Goal: Task Accomplishment & Management: Manage account settings

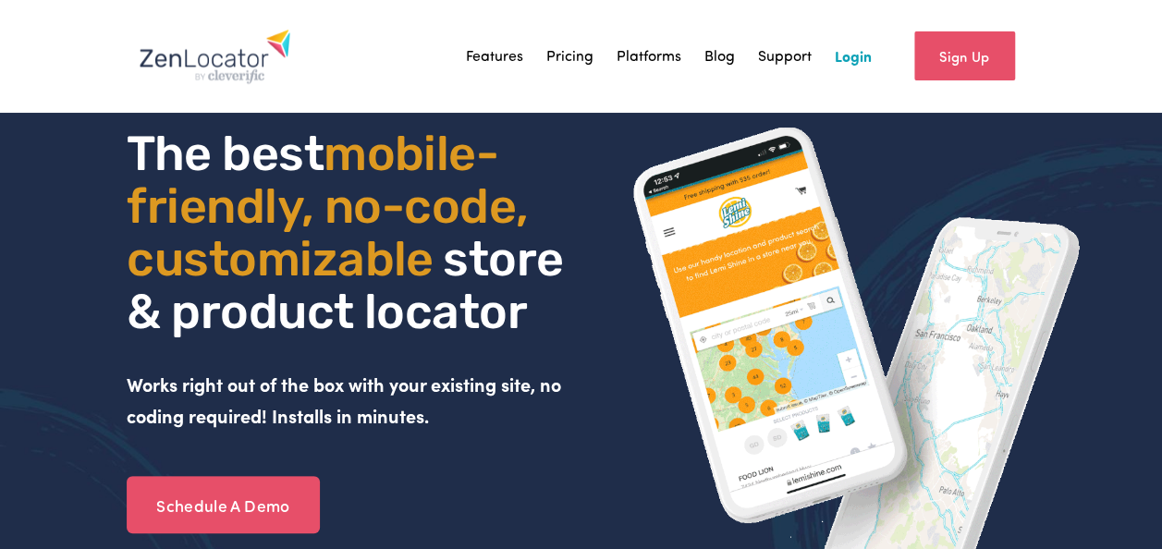
click at [849, 64] on link "Login" at bounding box center [853, 57] width 37 height 28
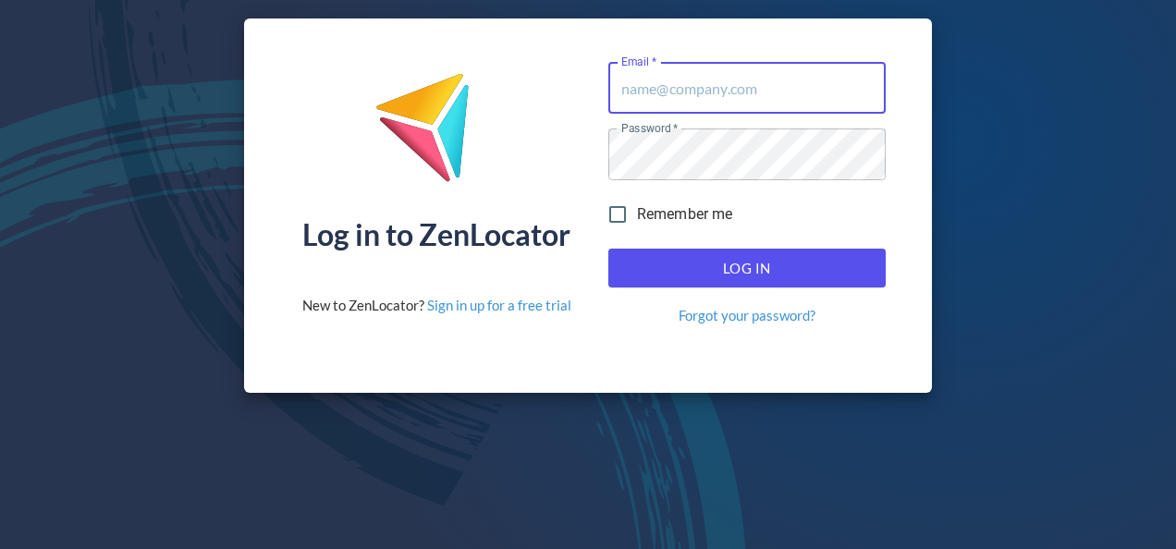
type input "[EMAIL_ADDRESS][DOMAIN_NAME]"
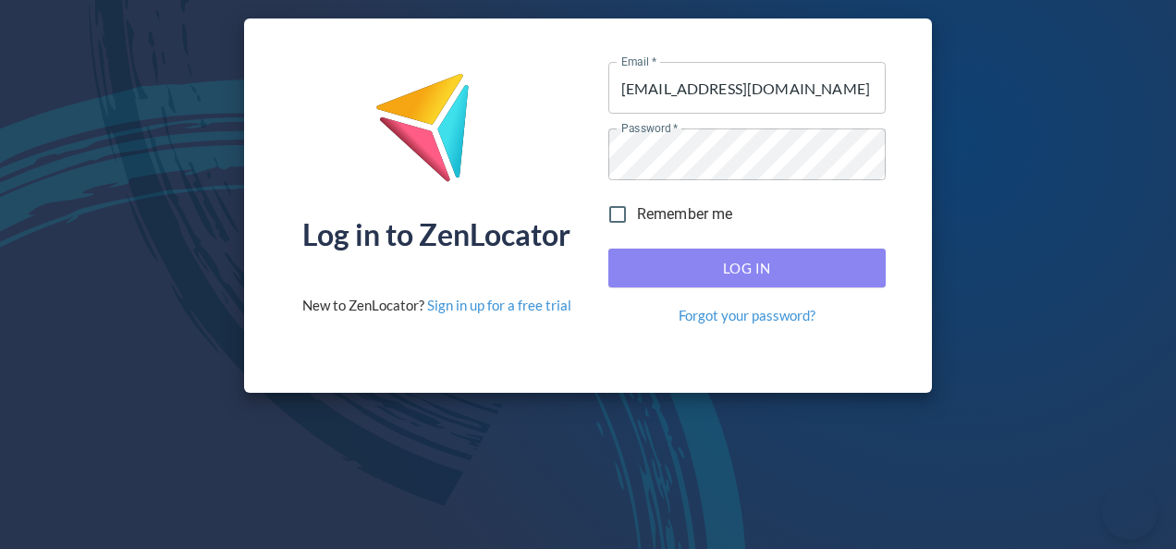
click at [766, 279] on span "Log In" at bounding box center [747, 268] width 237 height 24
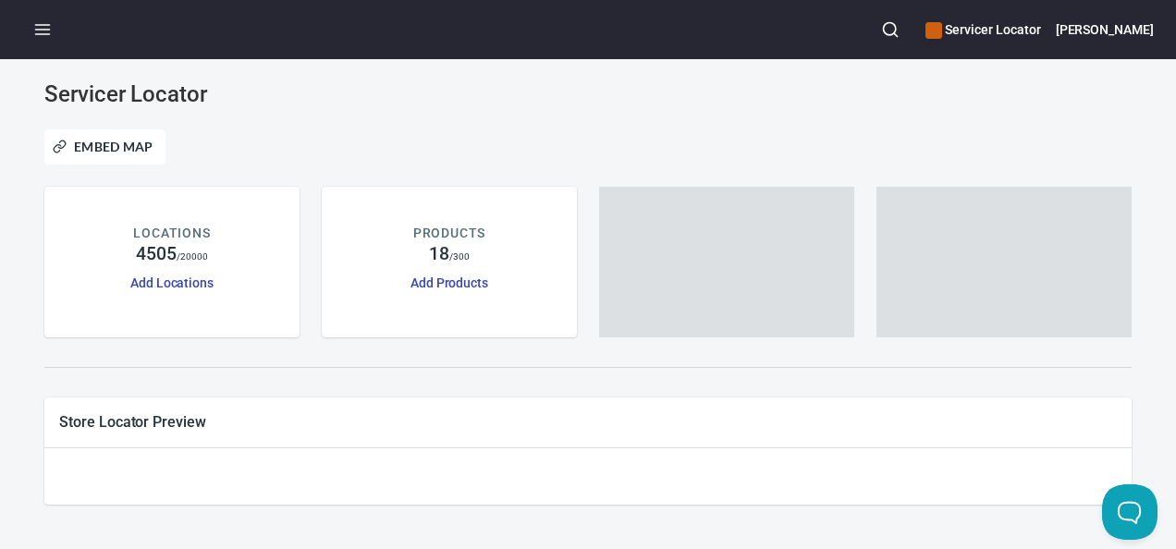
click at [900, 24] on icon "button" at bounding box center [890, 29] width 18 height 18
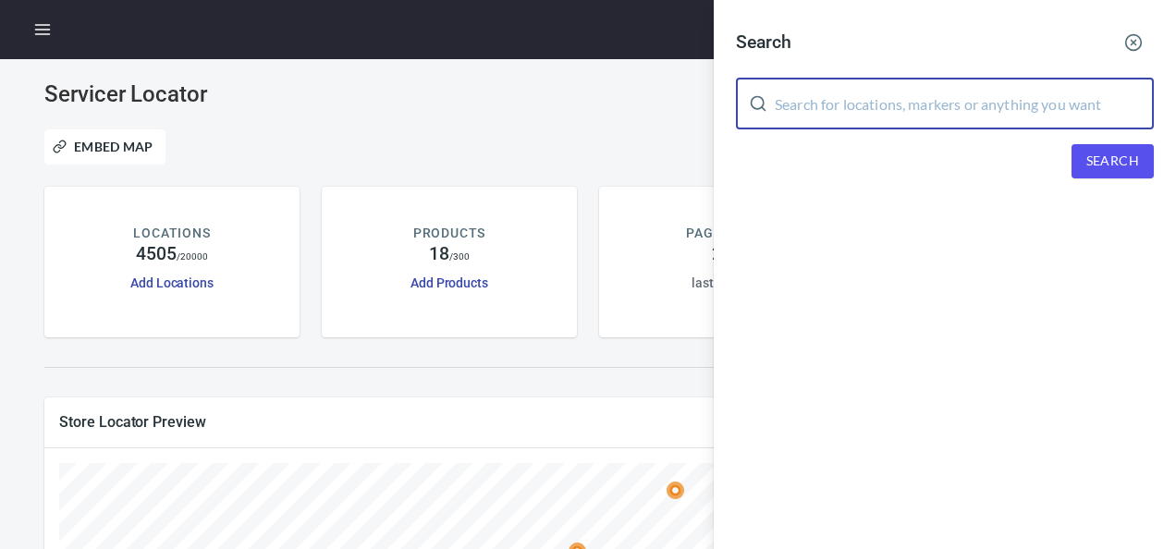
click at [1026, 111] on input "text" at bounding box center [964, 104] width 379 height 52
paste input "MR. APPLIANCE OF"
click at [1107, 157] on span "Search" at bounding box center [1113, 161] width 53 height 23
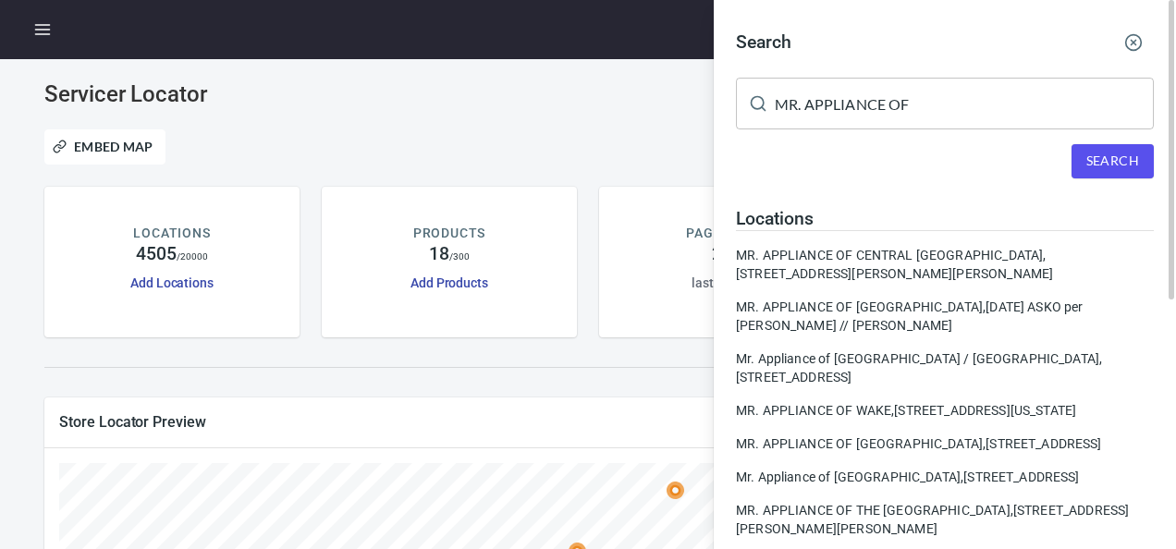
click at [1158, 174] on div "Search MR. APPLIANCE OF ​ Search Locations MR. APPLIANCE OF [GEOGRAPHIC_DATA], …" at bounding box center [945, 484] width 462 height 968
drag, startPoint x: 1139, startPoint y: 170, endPoint x: 1125, endPoint y: 164, distance: 15.3
click at [1134, 167] on button "Search" at bounding box center [1113, 161] width 82 height 34
click at [1118, 161] on span "Search" at bounding box center [1113, 161] width 53 height 23
click at [1121, 177] on button "Search" at bounding box center [1113, 161] width 82 height 34
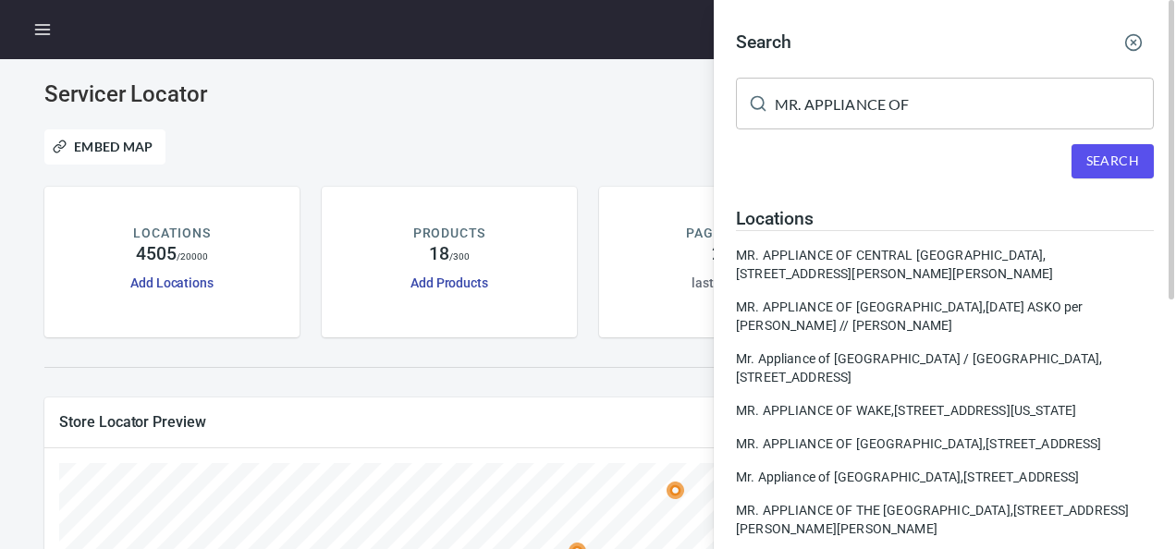
click at [923, 114] on input "MR. APPLIANCE OF" at bounding box center [964, 104] width 379 height 52
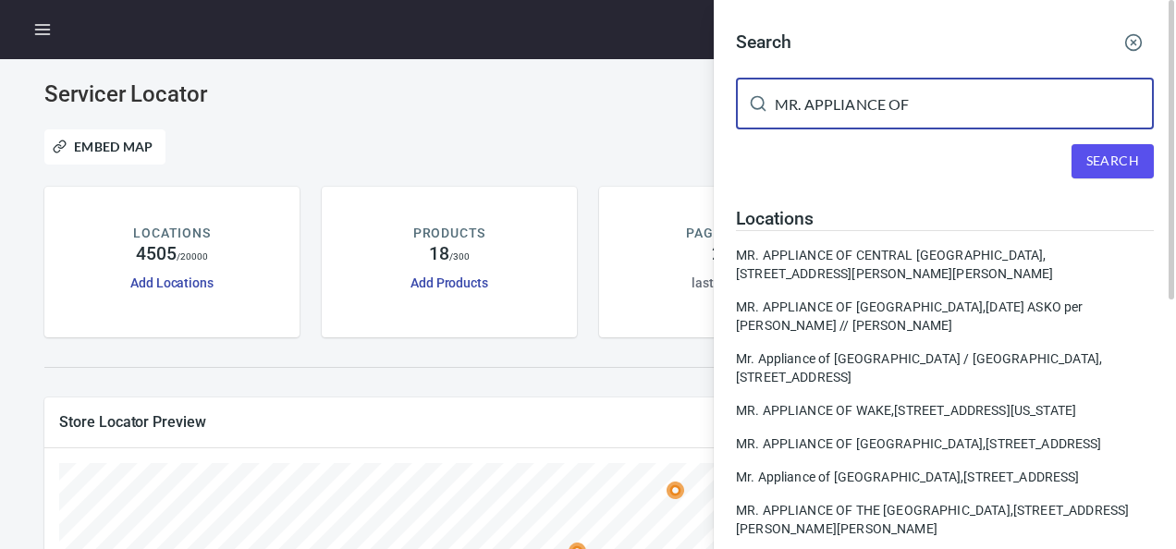
click at [924, 113] on input "MR. APPLIANCE OF" at bounding box center [964, 104] width 379 height 52
click at [926, 113] on input "MR. APPLIANCE OF" at bounding box center [964, 104] width 379 height 52
paste input "MR. APPLIANCE OF NORTHERN [US_STATE]"
drag, startPoint x: 1137, startPoint y: 99, endPoint x: 729, endPoint y: 83, distance: 409.0
click at [729, 83] on div "Search MR. [PERSON_NAME] OFMR. APPLIANCE OF NORTHERN [US_STATE] ​ Search Locati…" at bounding box center [945, 484] width 462 height 968
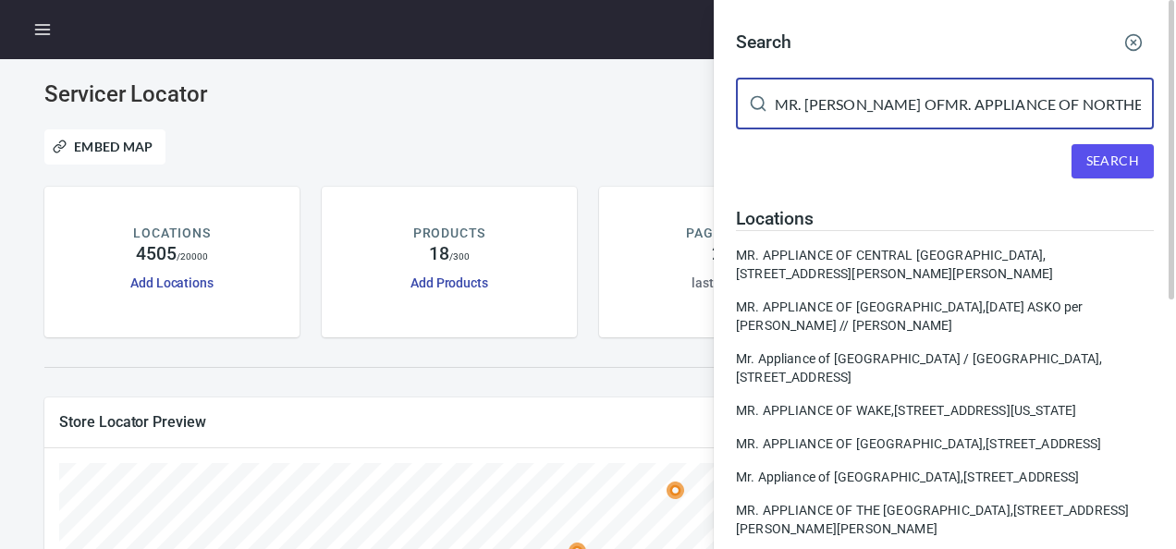
paste input "text"
type input "MR. APPLIANCE OF NORTHERN [US_STATE]"
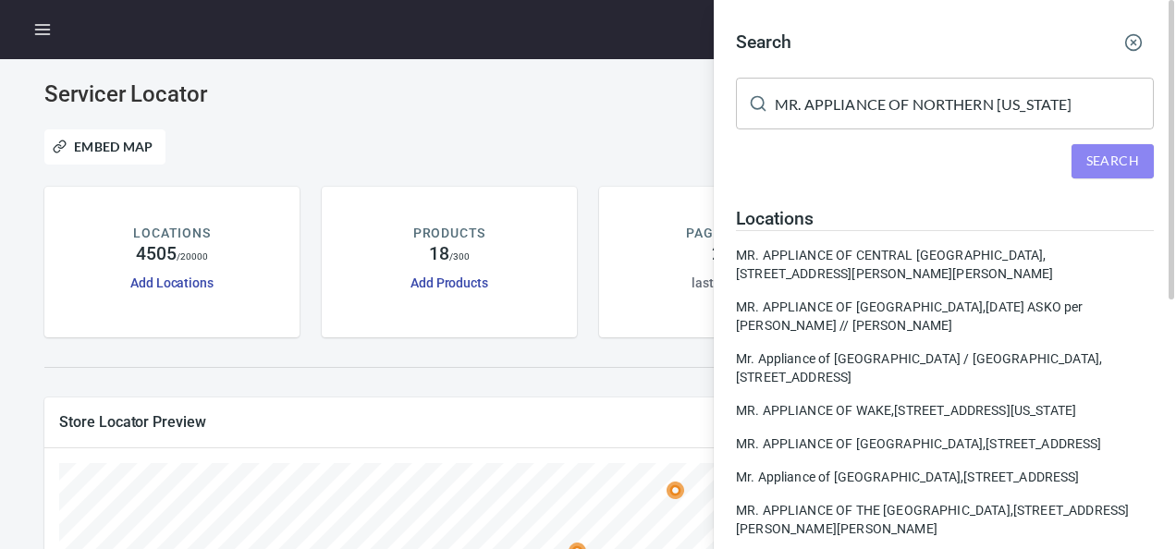
click at [1115, 156] on span "Search" at bounding box center [1113, 161] width 53 height 23
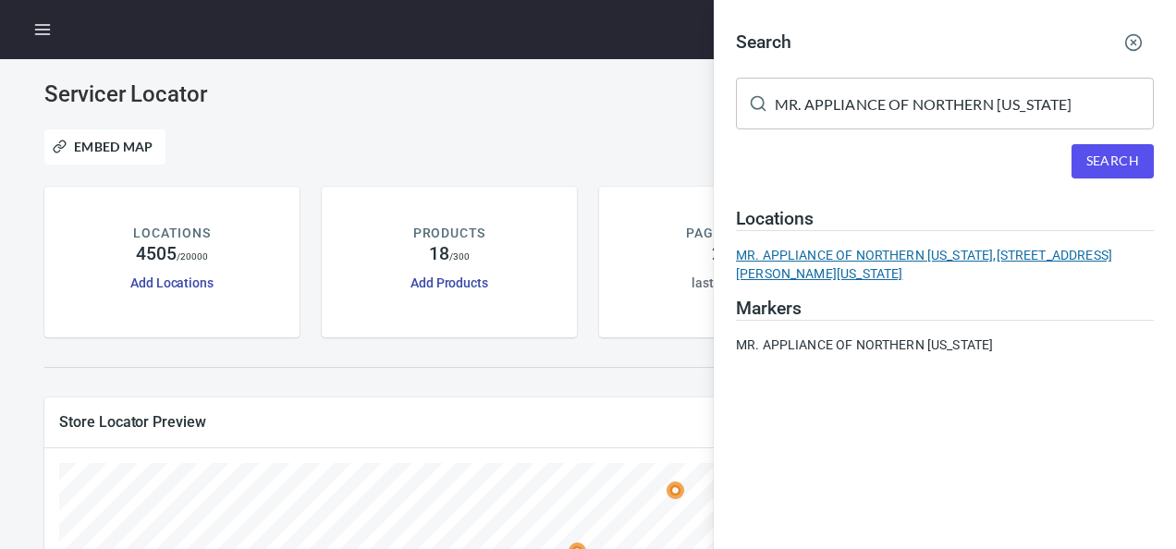
click at [921, 260] on div "MR. APPLIANCE OF [GEOGRAPHIC_DATA][US_STATE], [STREET_ADDRESS][PERSON_NAME][US_…" at bounding box center [945, 264] width 418 height 37
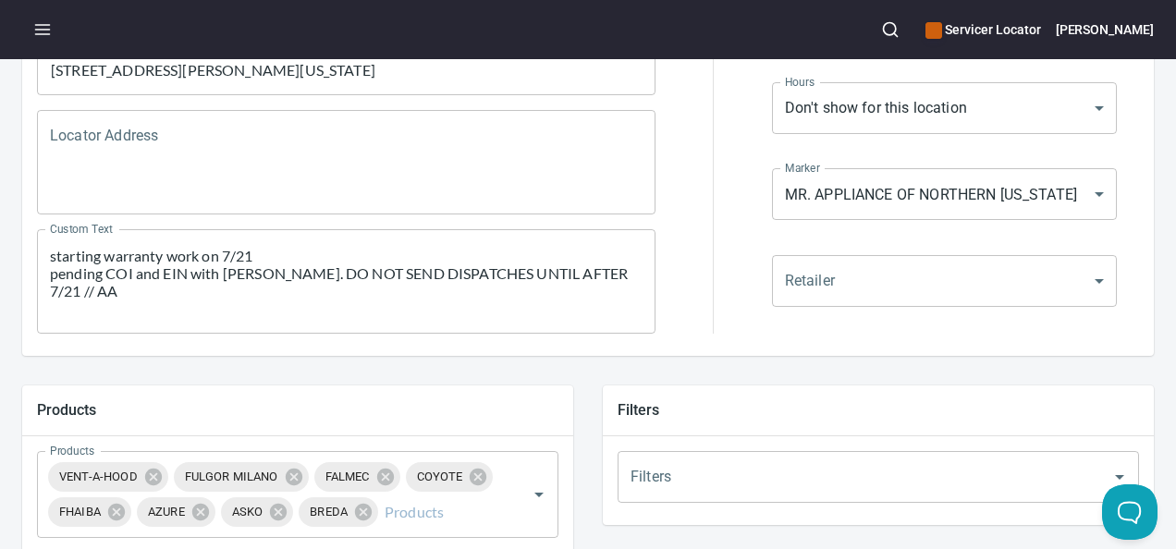
scroll to position [370, 0]
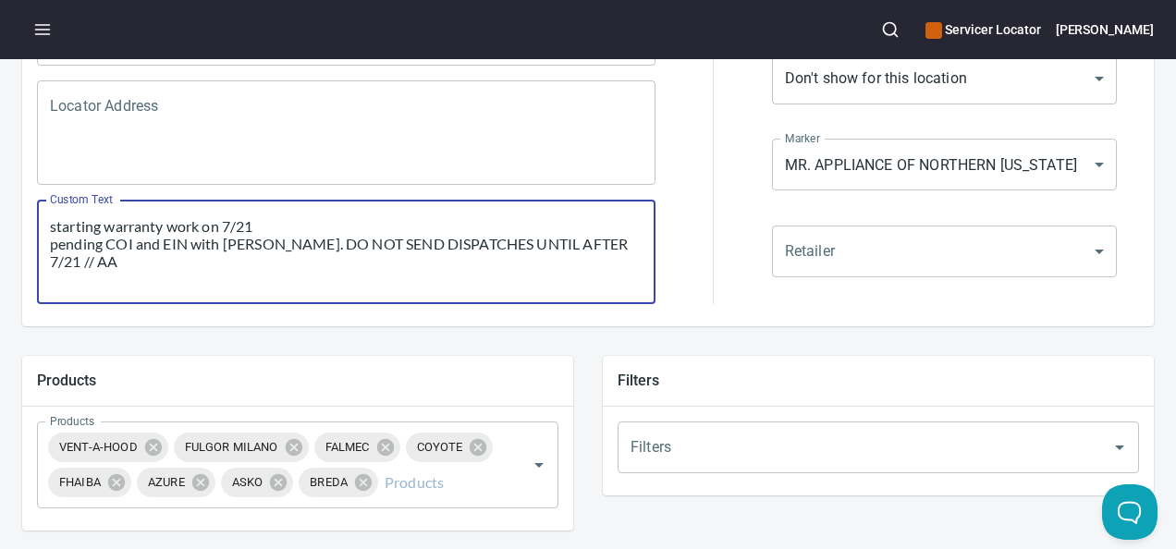
click at [631, 246] on textarea "starting warranty work on 7/21 pending COI and EIN with [PERSON_NAME]. DO NOT S…" at bounding box center [346, 252] width 593 height 70
drag, startPoint x: 385, startPoint y: 264, endPoint x: 350, endPoint y: 263, distance: 35.2
click at [350, 263] on textarea "starting warranty work on 7/21 pending COI and EIN with [PERSON_NAME]. DO NOT S…" at bounding box center [346, 252] width 593 height 70
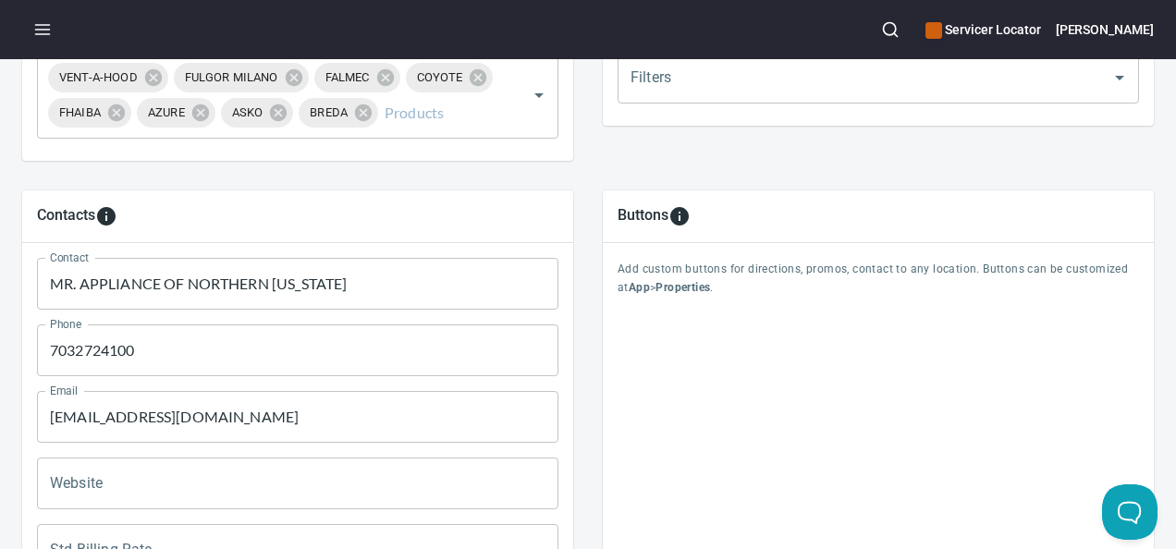
scroll to position [832, 0]
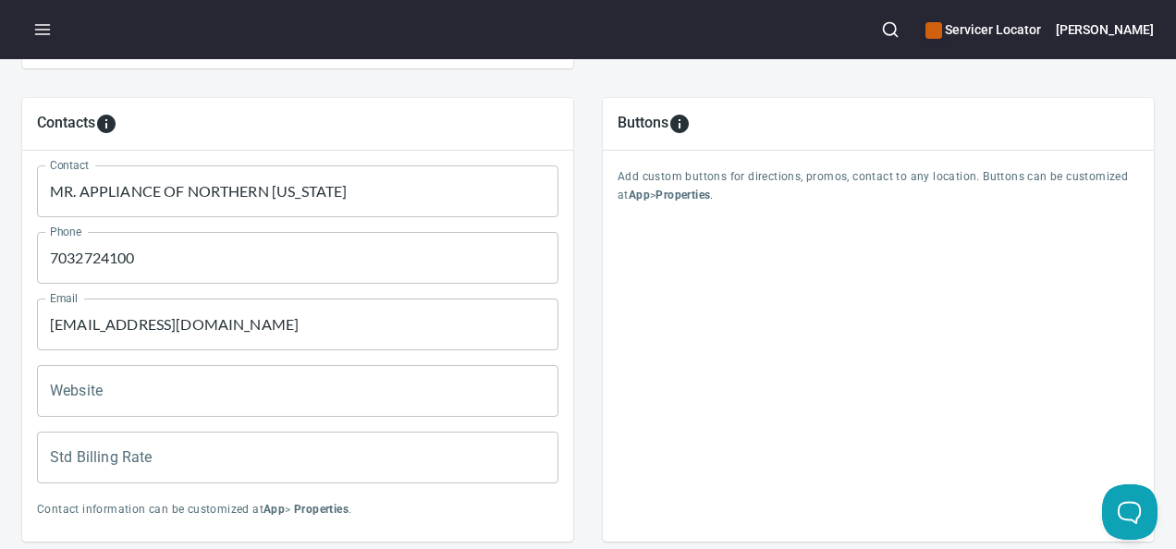
type textarea "starting warranty work on 7/21 pending COI and EIN with [PERSON_NAME]. DO NOT S…"
click at [293, 342] on input "[EMAIL_ADDRESS][DOMAIN_NAME]" at bounding box center [298, 325] width 522 height 52
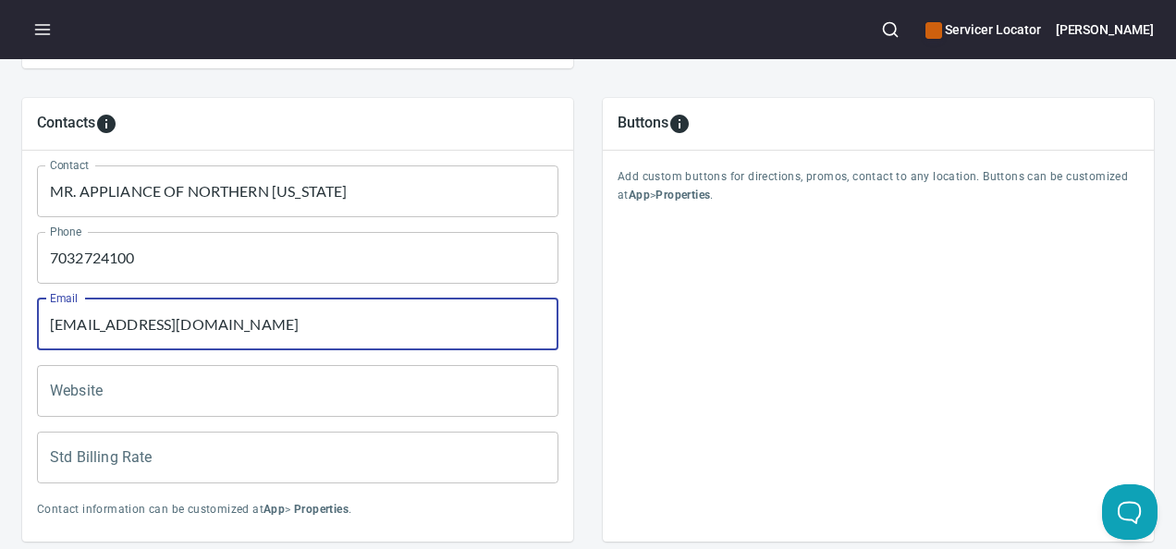
click at [293, 342] on input "[EMAIL_ADDRESS][DOMAIN_NAME]" at bounding box center [298, 325] width 522 height 52
type input "[EMAIL_ADDRESS][DOMAIN_NAME]"
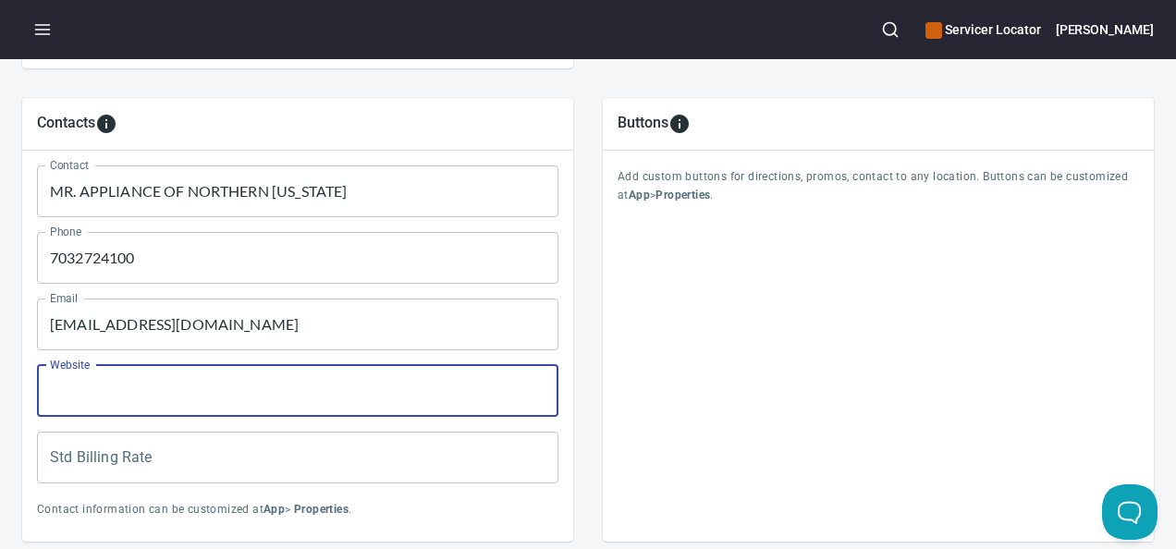
click at [179, 417] on input "Website" at bounding box center [298, 391] width 522 height 52
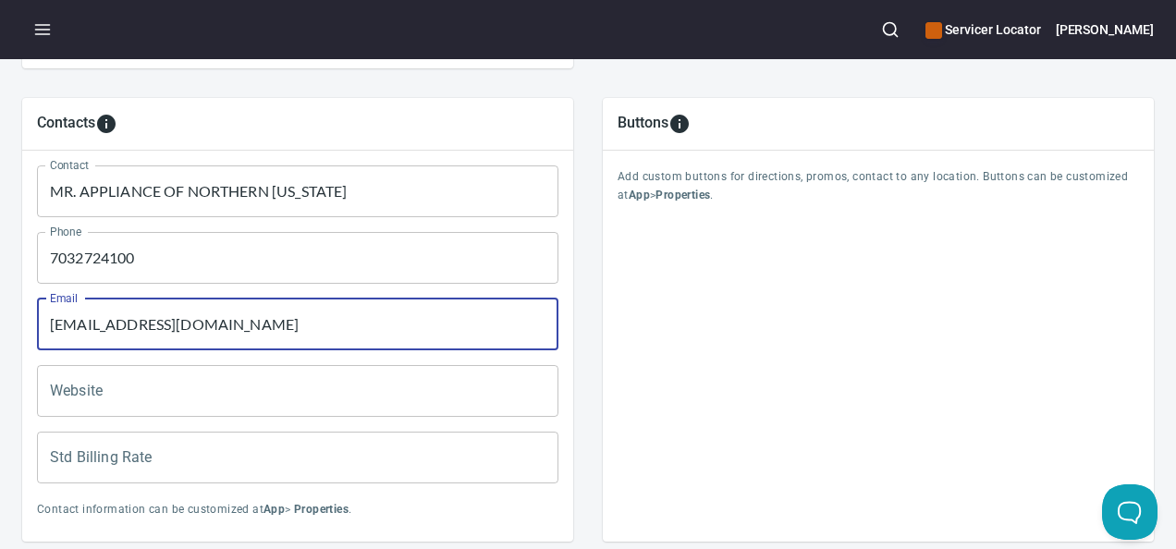
drag, startPoint x: 216, startPoint y: 366, endPoint x: 227, endPoint y: 369, distance: 11.4
click at [217, 350] on input "[EMAIL_ADDRESS][DOMAIN_NAME]" at bounding box center [298, 325] width 522 height 52
click at [287, 350] on input "[EMAIL_ADDRESS][DOMAIN_NAME]" at bounding box center [298, 325] width 522 height 52
drag, startPoint x: 287, startPoint y: 361, endPoint x: 157, endPoint y: 342, distance: 130.8
click at [89, 343] on input "[EMAIL_ADDRESS][DOMAIN_NAME]" at bounding box center [298, 325] width 522 height 52
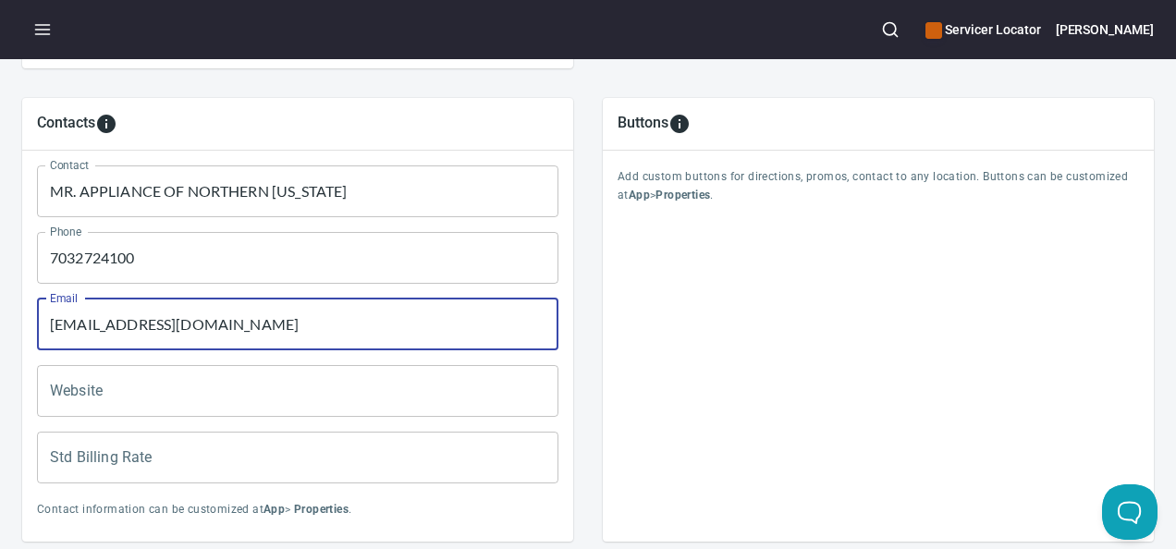
click at [255, 350] on input "[EMAIL_ADDRESS][DOMAIN_NAME]" at bounding box center [298, 325] width 522 height 52
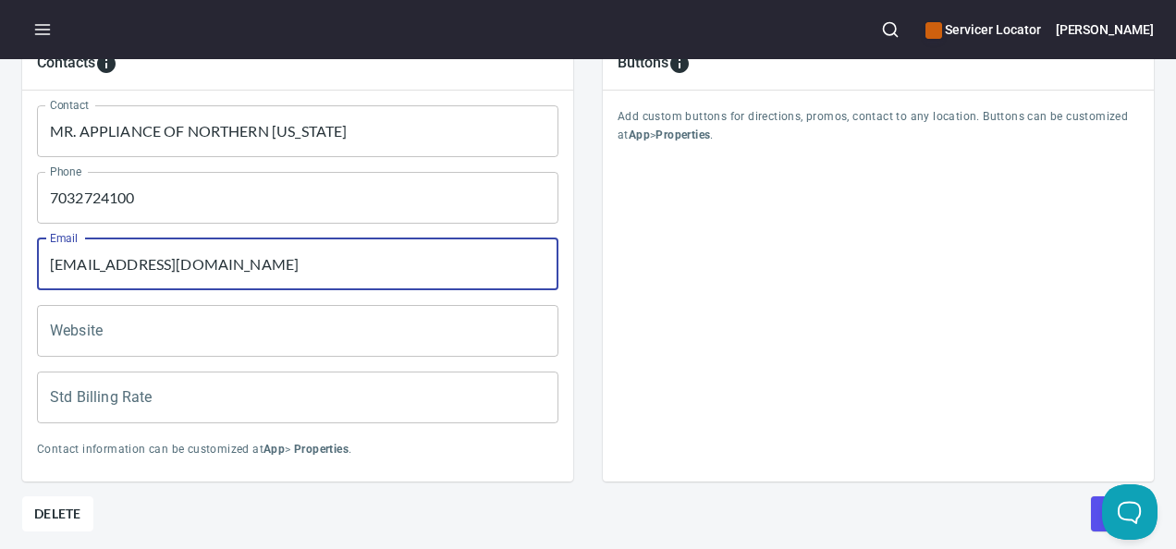
scroll to position [1004, 0]
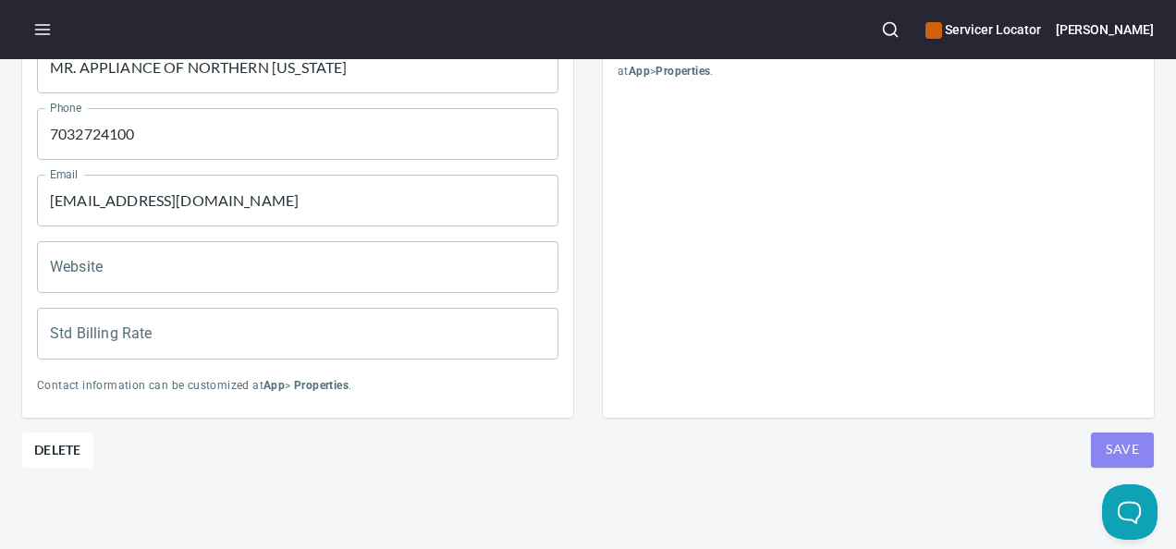
click at [1091, 433] on button "Save" at bounding box center [1122, 450] width 63 height 35
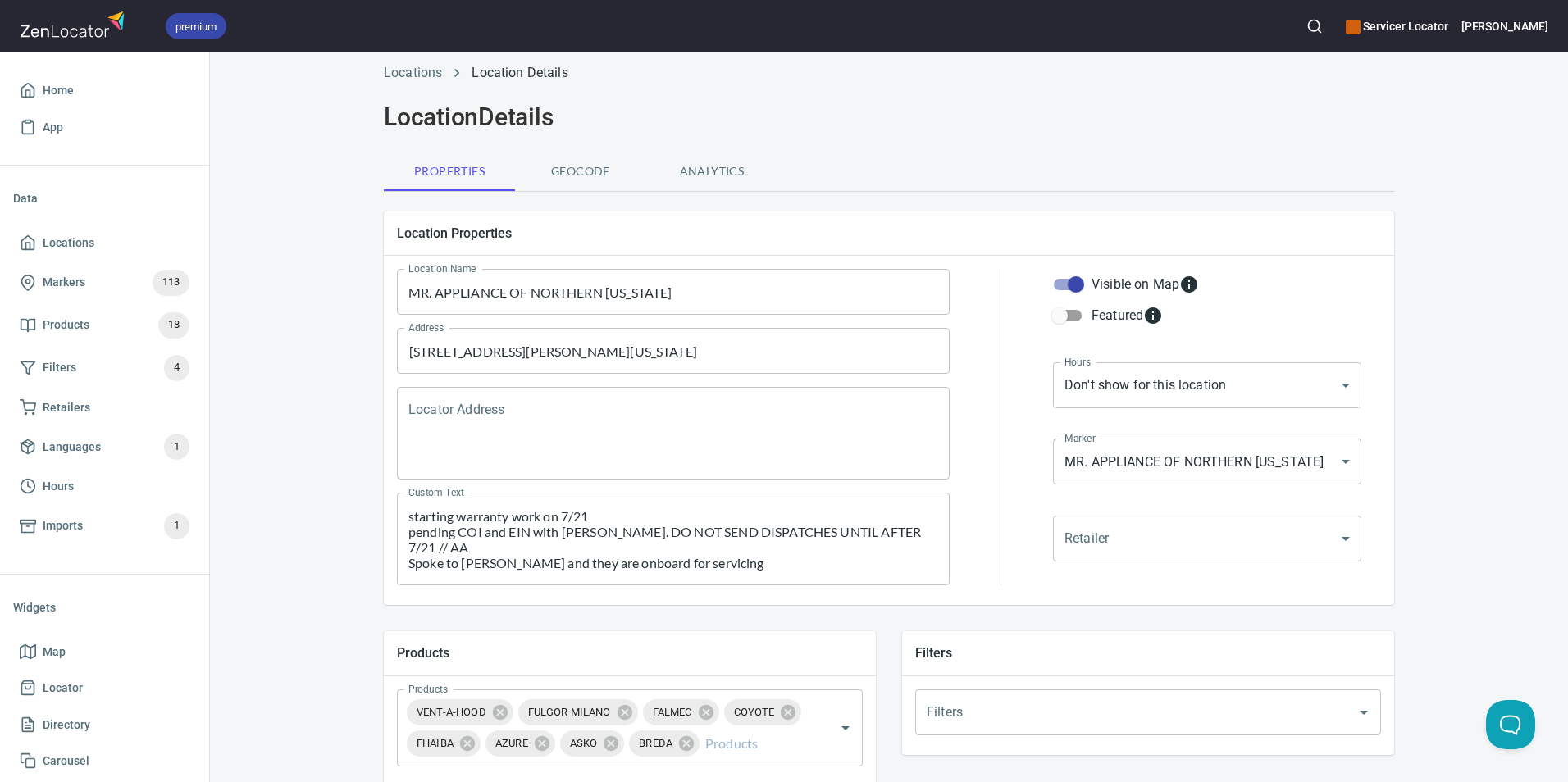
scroll to position [0, 0]
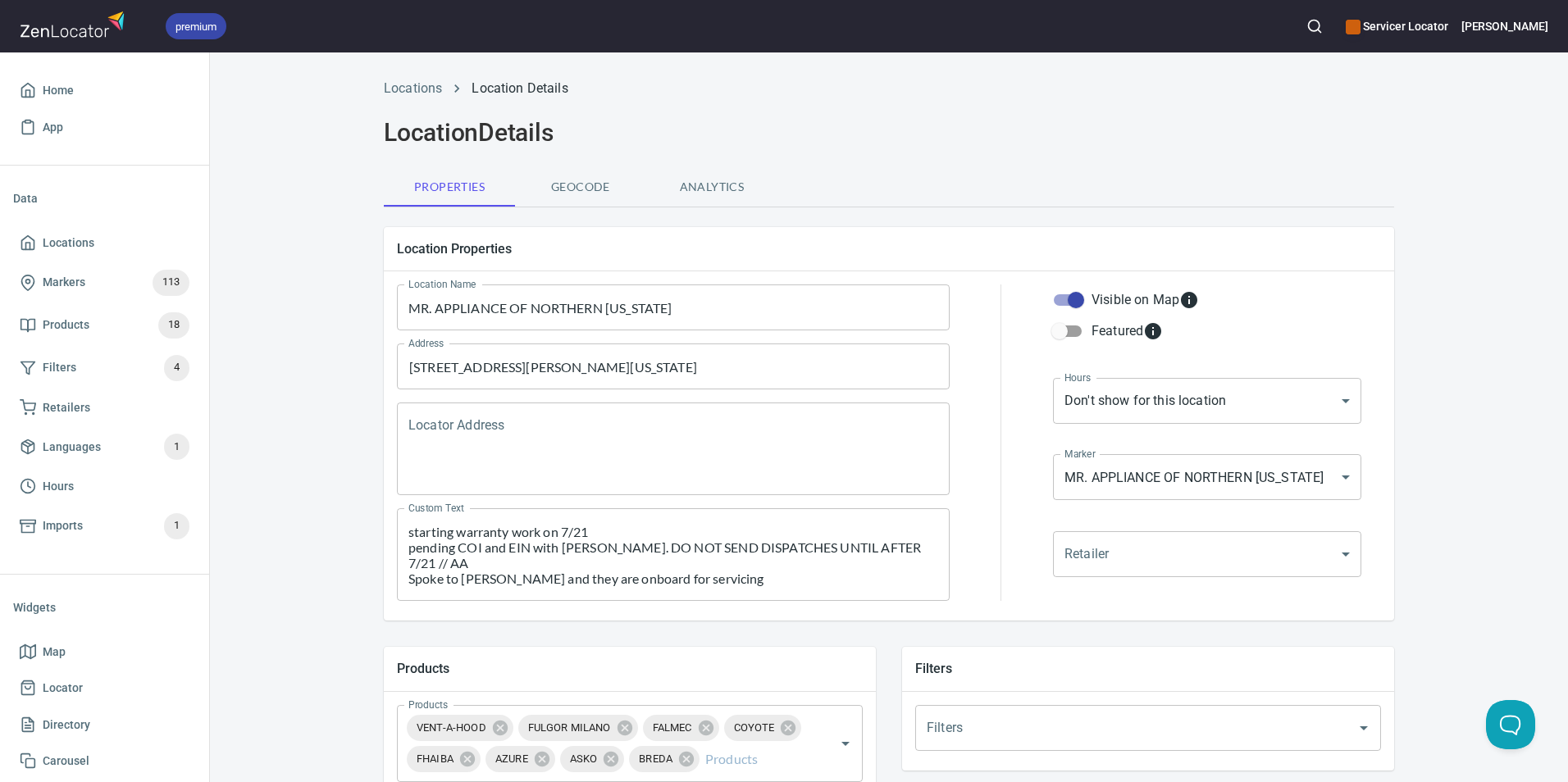
click at [703, 486] on textarea "starting warranty work on 7/21 pending COI and EIN with [PERSON_NAME]. DO NOT S…" at bounding box center [673, 555] width 529 height 62
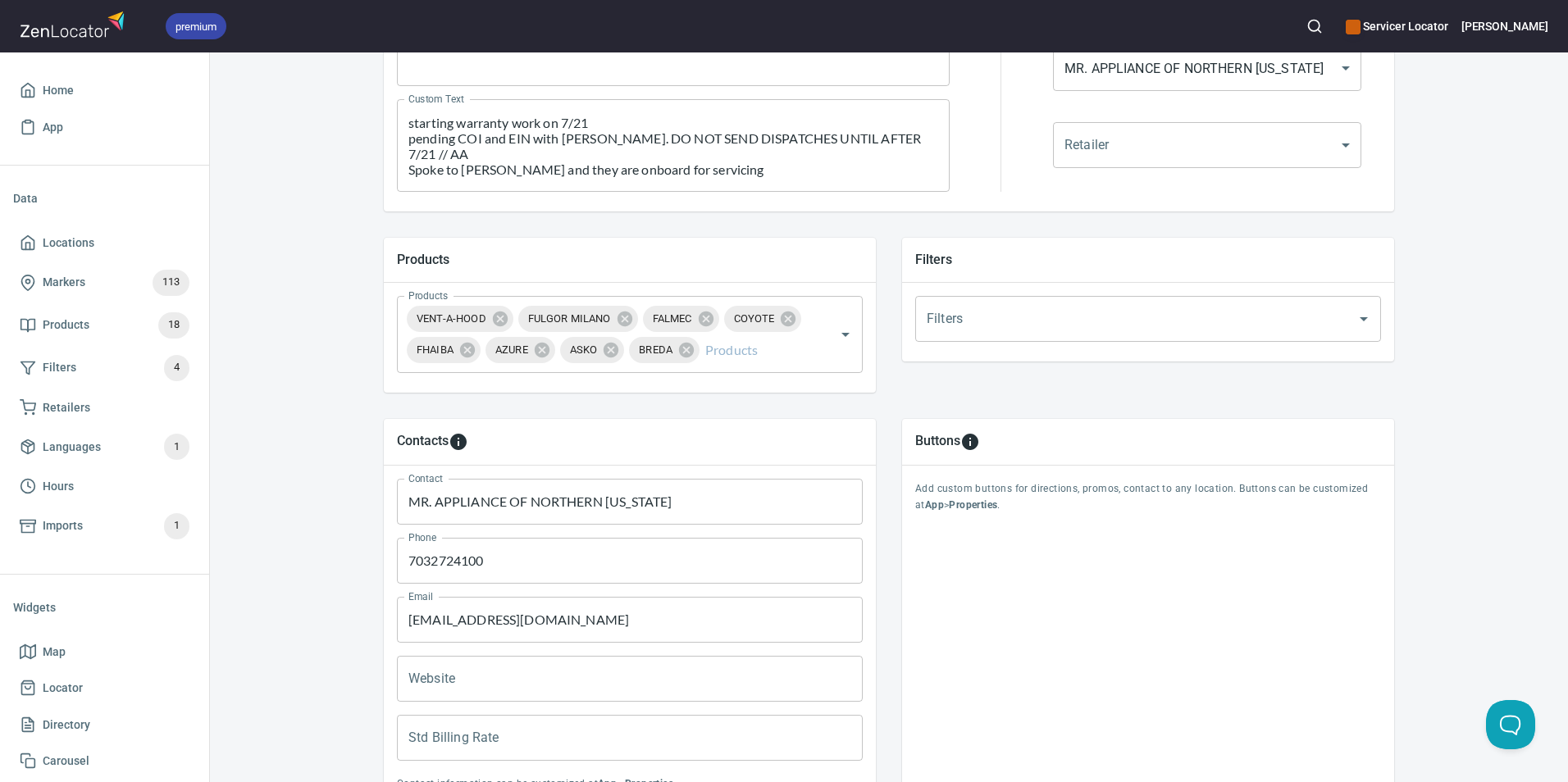
scroll to position [410, 0]
drag, startPoint x: 571, startPoint y: 626, endPoint x: 395, endPoint y: 623, distance: 176.0
click at [397, 486] on input "[EMAIL_ADDRESS][DOMAIN_NAME]" at bounding box center [630, 619] width 466 height 46
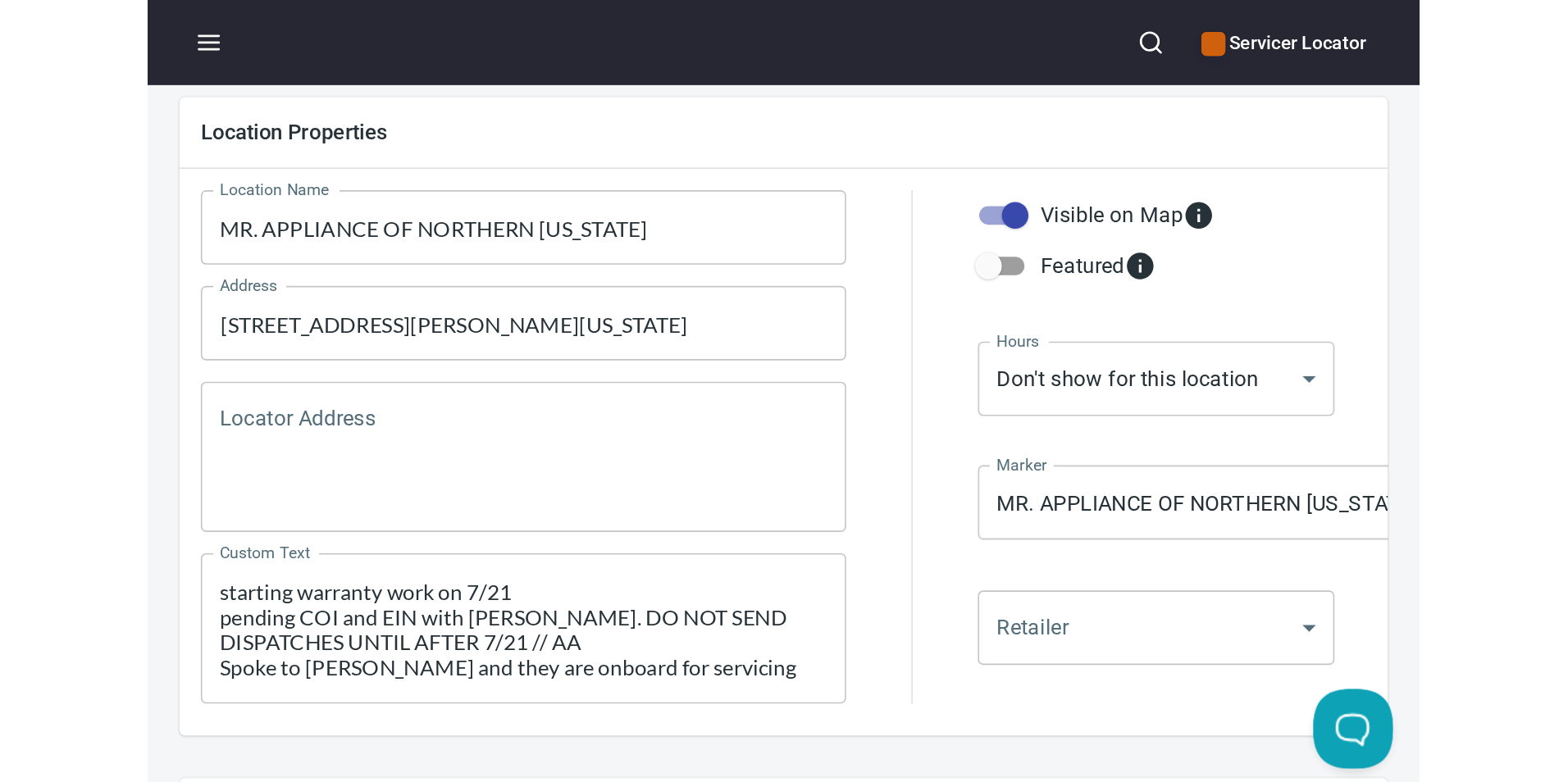
scroll to position [164, 0]
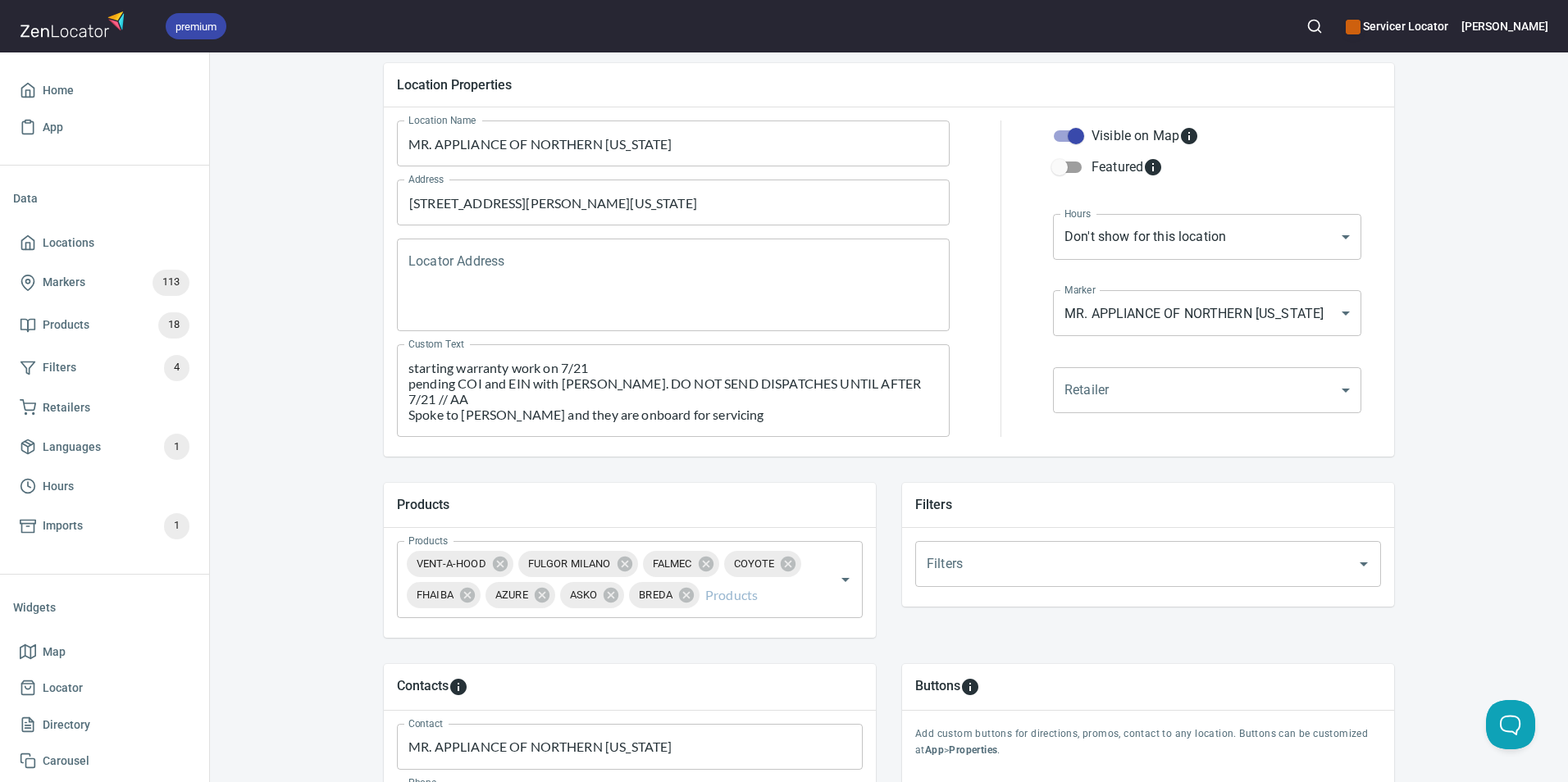
click at [686, 400] on textarea "starting warranty work on 7/21 pending COI and EIN with [PERSON_NAME]. DO NOT S…" at bounding box center [673, 391] width 529 height 62
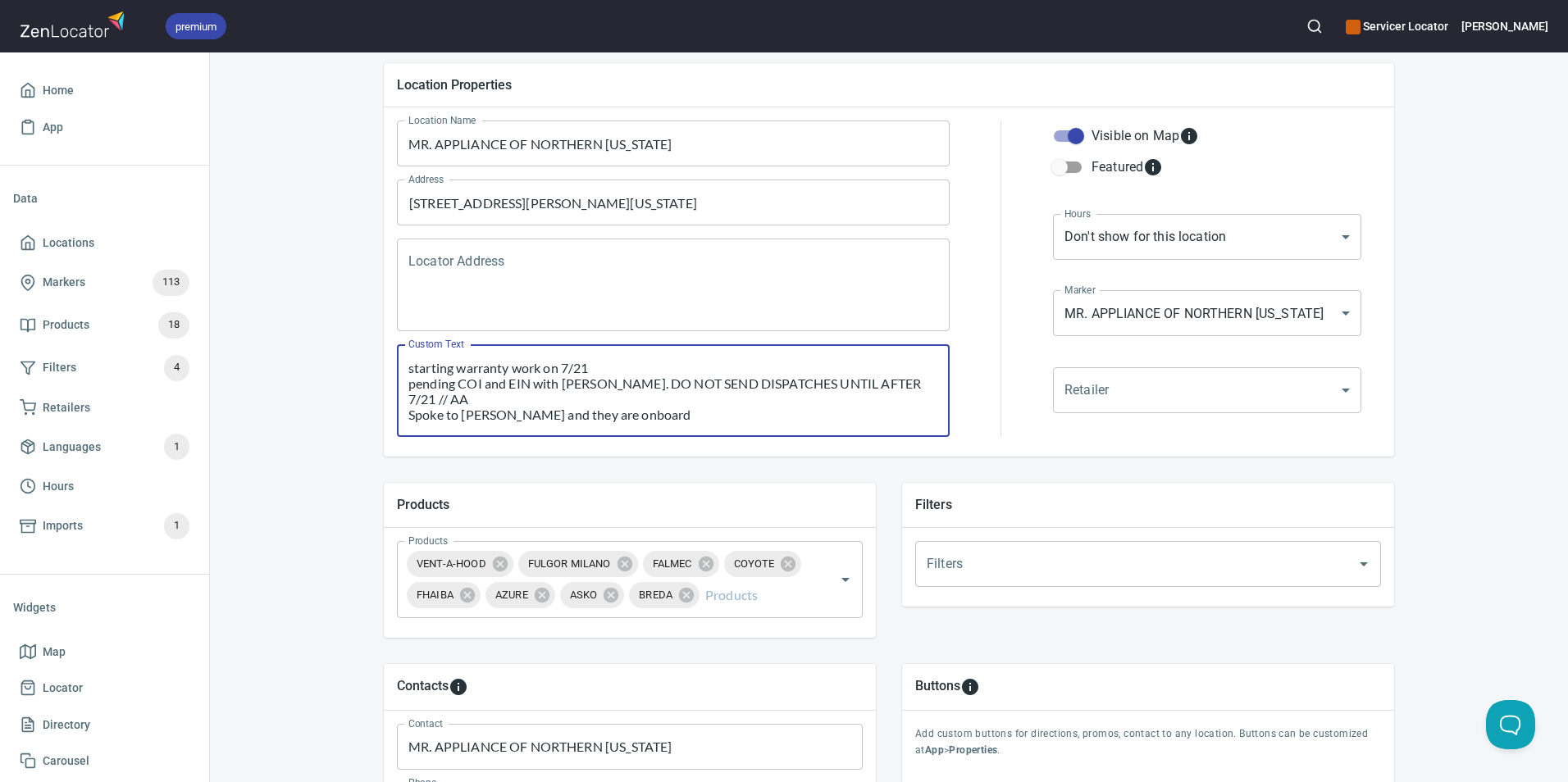
click at [918, 371] on textarea "starting warranty work on 7/21 pending COI and EIN with [PERSON_NAME]. DO NOT S…" at bounding box center [673, 391] width 529 height 62
click at [917, 380] on textarea "starting warranty work on 7/21 pending COI and EIN with [PERSON_NAME]. DO NOT S…" at bounding box center [673, 391] width 529 height 62
click at [482, 415] on textarea "starting warranty work on 7/21 pending COI and EIN with [PERSON_NAME]. DO NOT S…" at bounding box center [673, 391] width 529 height 62
drag, startPoint x: 731, startPoint y: 413, endPoint x: 641, endPoint y: 421, distance: 90.4
click at [641, 421] on textarea "starting warranty work on 7/21 pending COI and EIN with [PERSON_NAME]. DO NOT S…" at bounding box center [673, 391] width 529 height 62
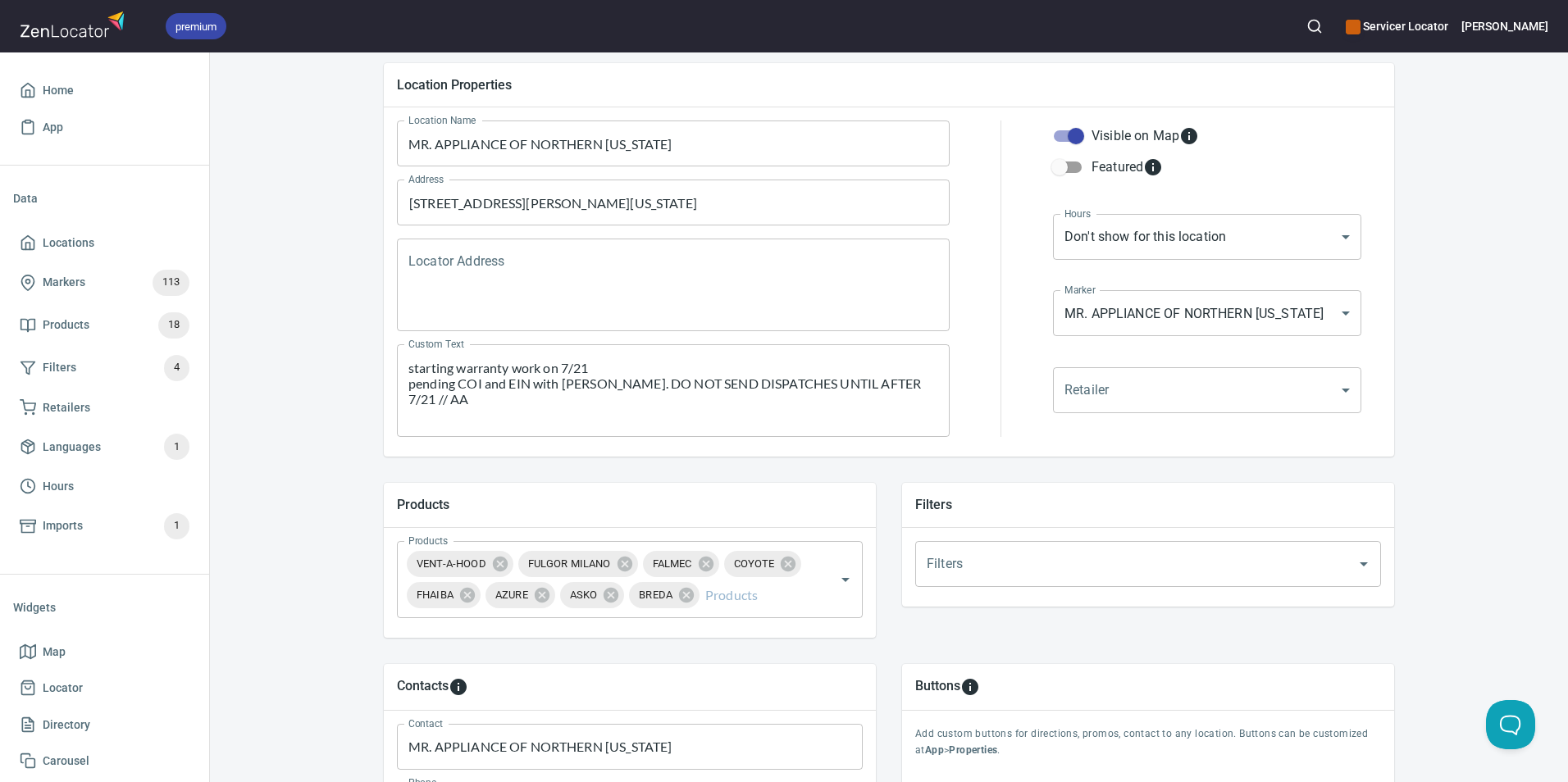
click at [623, 415] on textarea "starting warranty work on 7/21 pending COI and EIN with [PERSON_NAME]. DO NOT S…" at bounding box center [673, 391] width 529 height 62
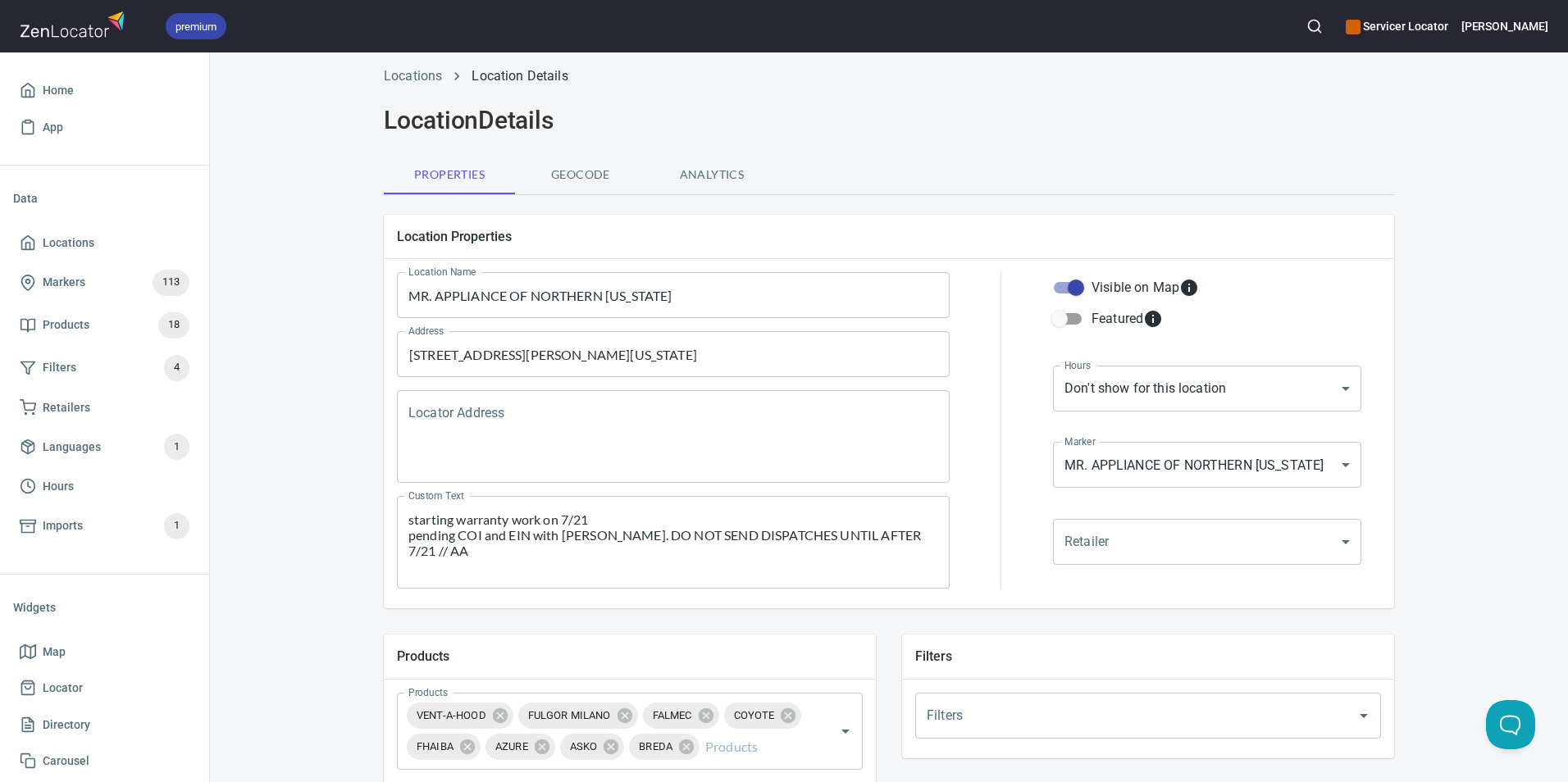
scroll to position [0, 0]
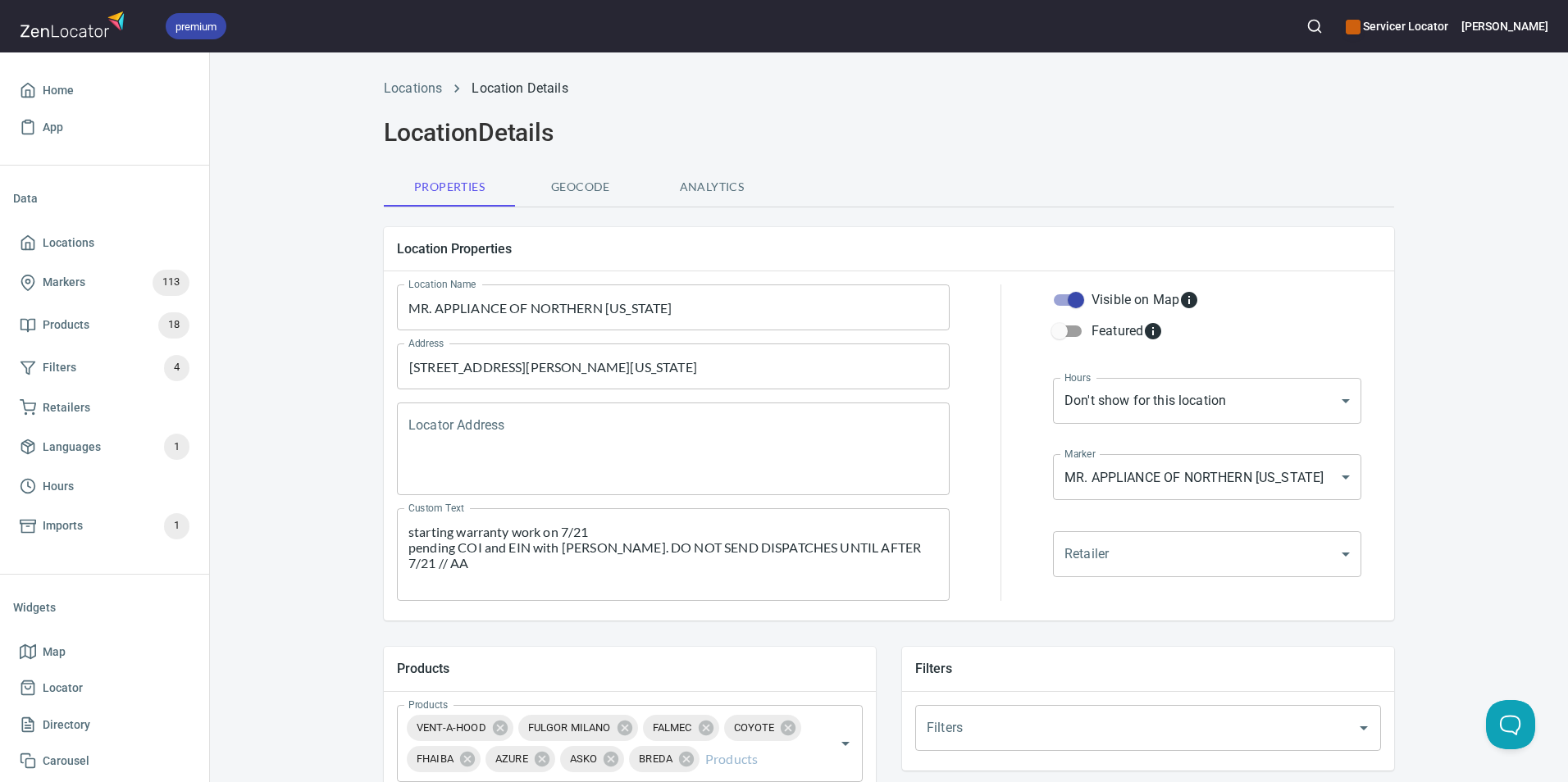
click at [882, 486] on textarea "starting warranty work on 7/21 pending COI and EIN with [PERSON_NAME]. DO NOT S…" at bounding box center [673, 555] width 529 height 62
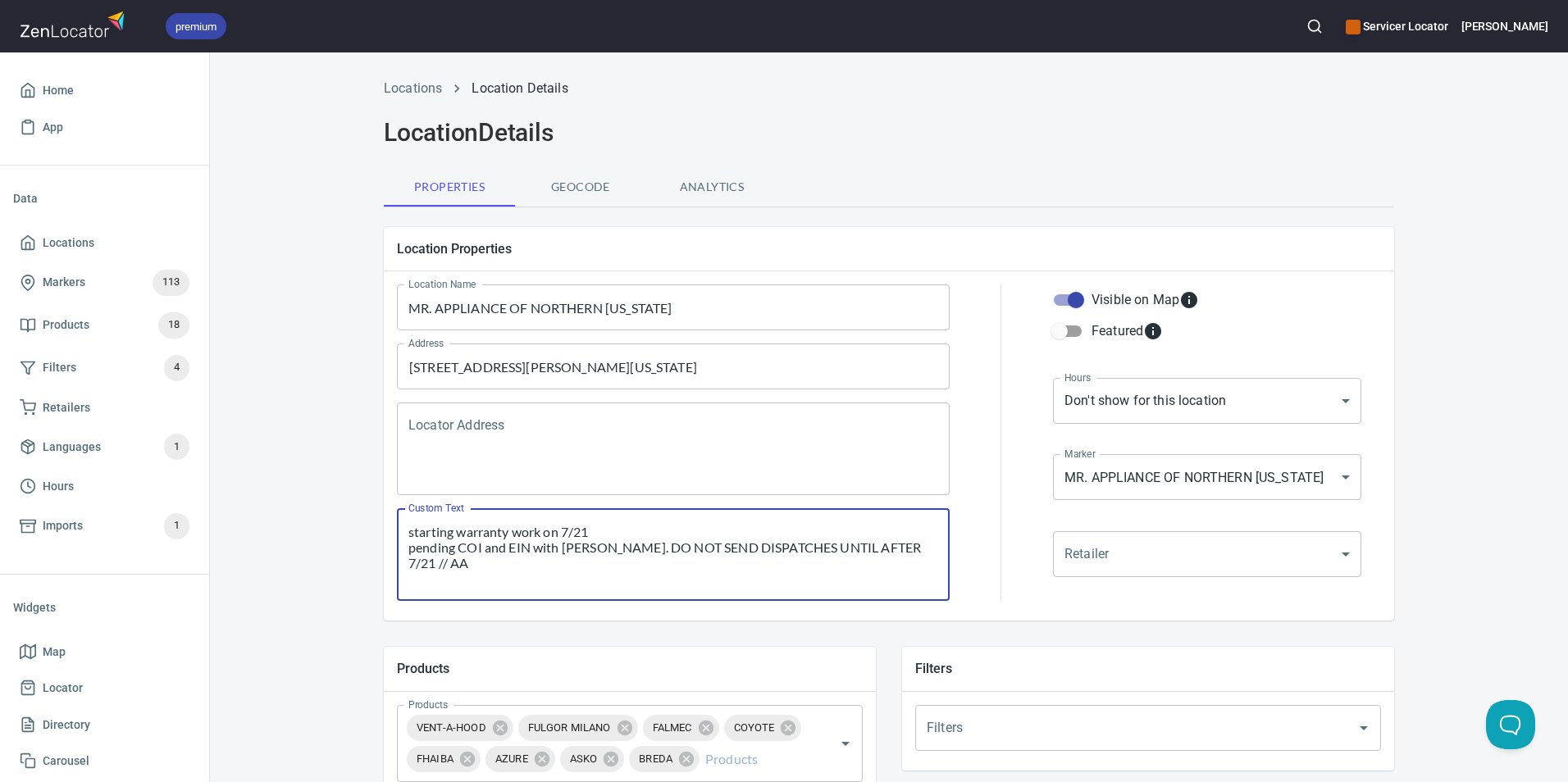
drag, startPoint x: 801, startPoint y: 573, endPoint x: 844, endPoint y: 541, distance: 53.6
click at [844, 486] on textarea "starting warranty work on 7/21 pending COI and EIN with [PERSON_NAME]. DO NOT S…" at bounding box center [673, 555] width 529 height 62
click at [885, 486] on textarea "starting warranty work on 7/21 pending COI and EIN with [PERSON_NAME]. DO NOT S…" at bounding box center [673, 555] width 529 height 62
click at [890, 486] on textarea "starting warranty work on 7/21 pending COI and EIN with [PERSON_NAME]. DO NOT S…" at bounding box center [673, 555] width 529 height 62
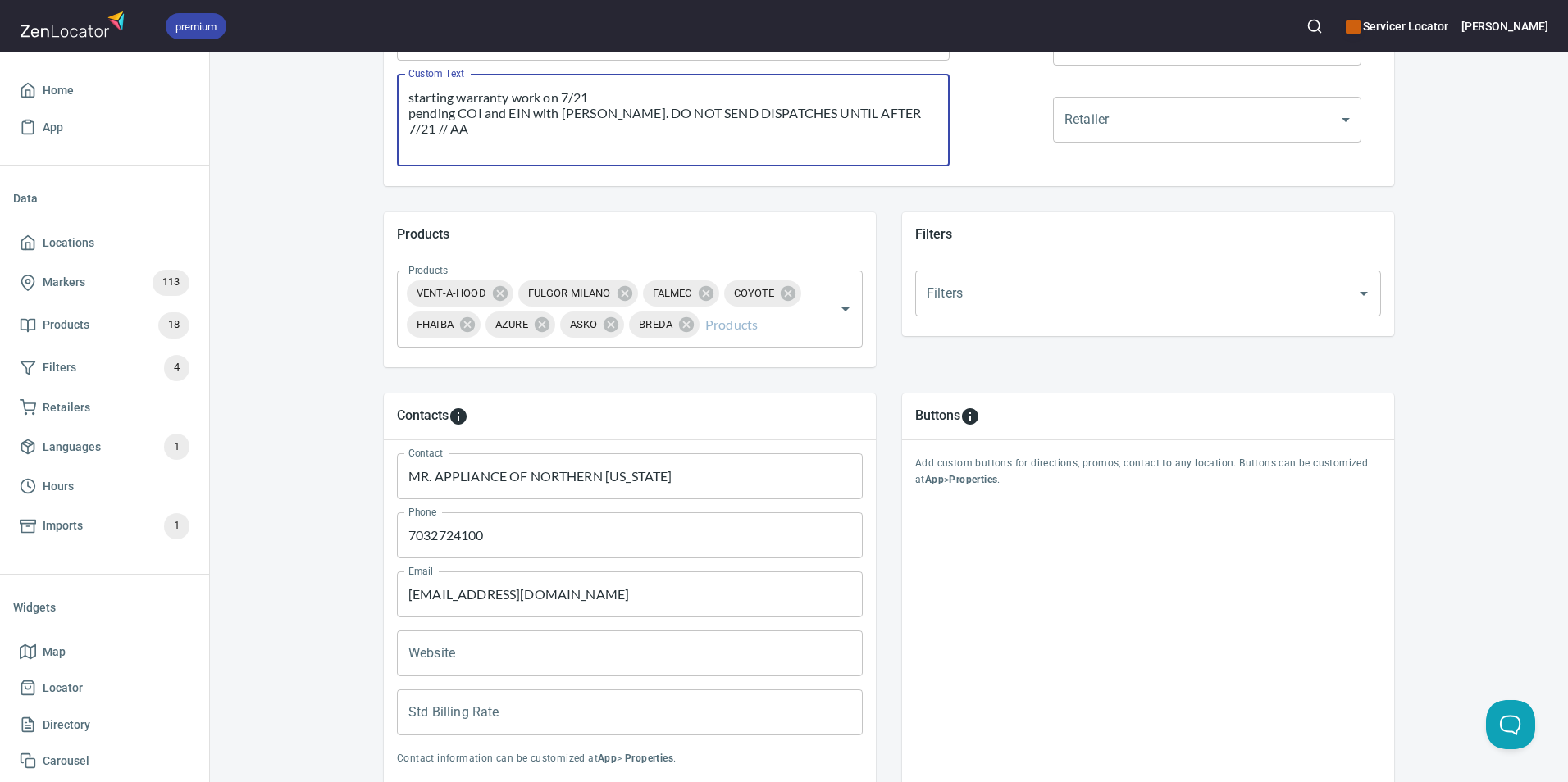
scroll to position [556, 0]
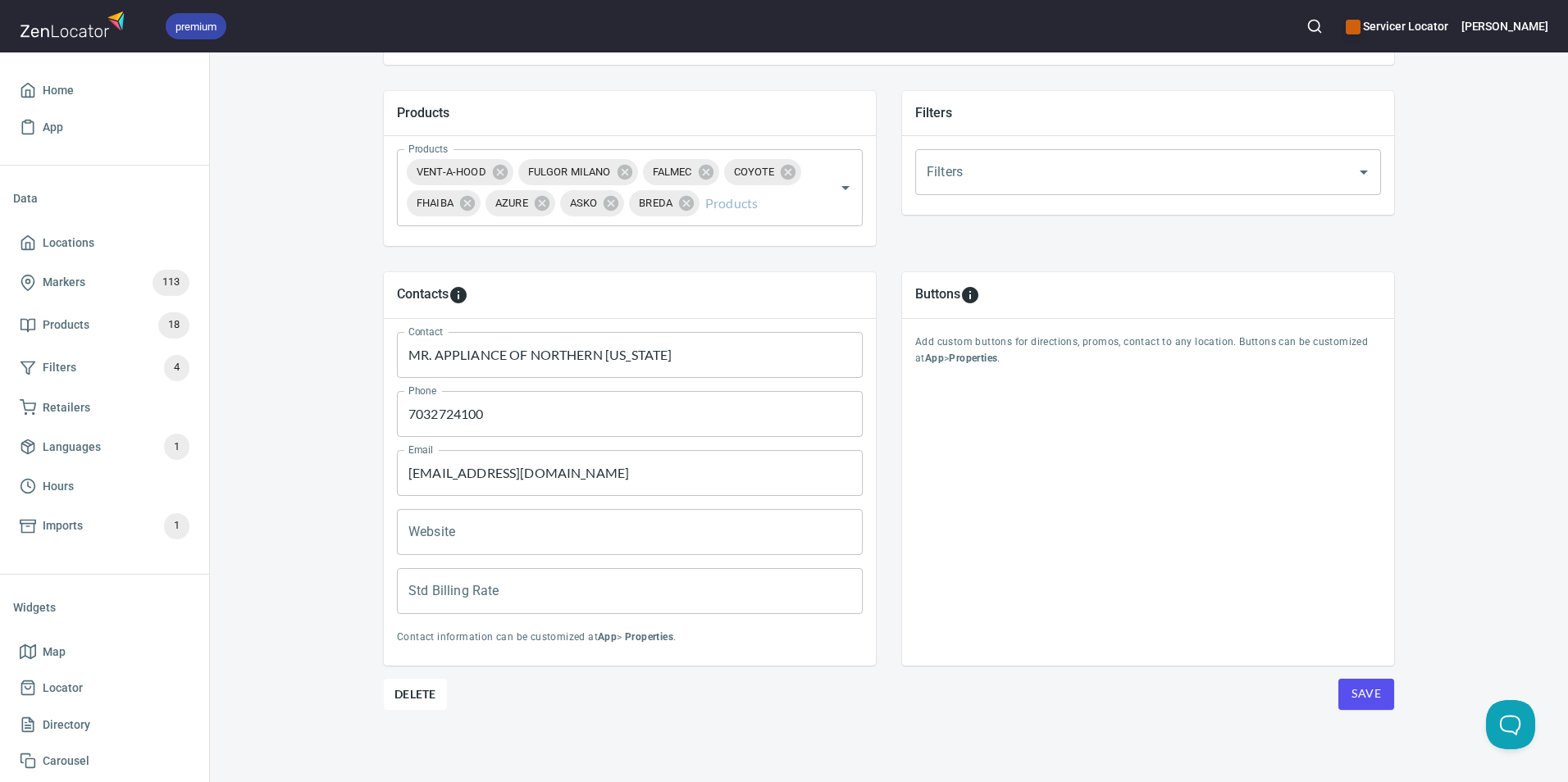
type textarea "starting warranty work on 7/21 pending COI and EIN with [PERSON_NAME]. DO NOT S…"
click at [1042, 486] on div "Locations Location Details Location Details Properties Geocode Analytics Locati…" at bounding box center [890, 148] width 1050 height 1270
click at [1042, 486] on div "Save" at bounding box center [1352, 694] width 84 height 31
click at [1042, 486] on span "Save" at bounding box center [1366, 693] width 29 height 20
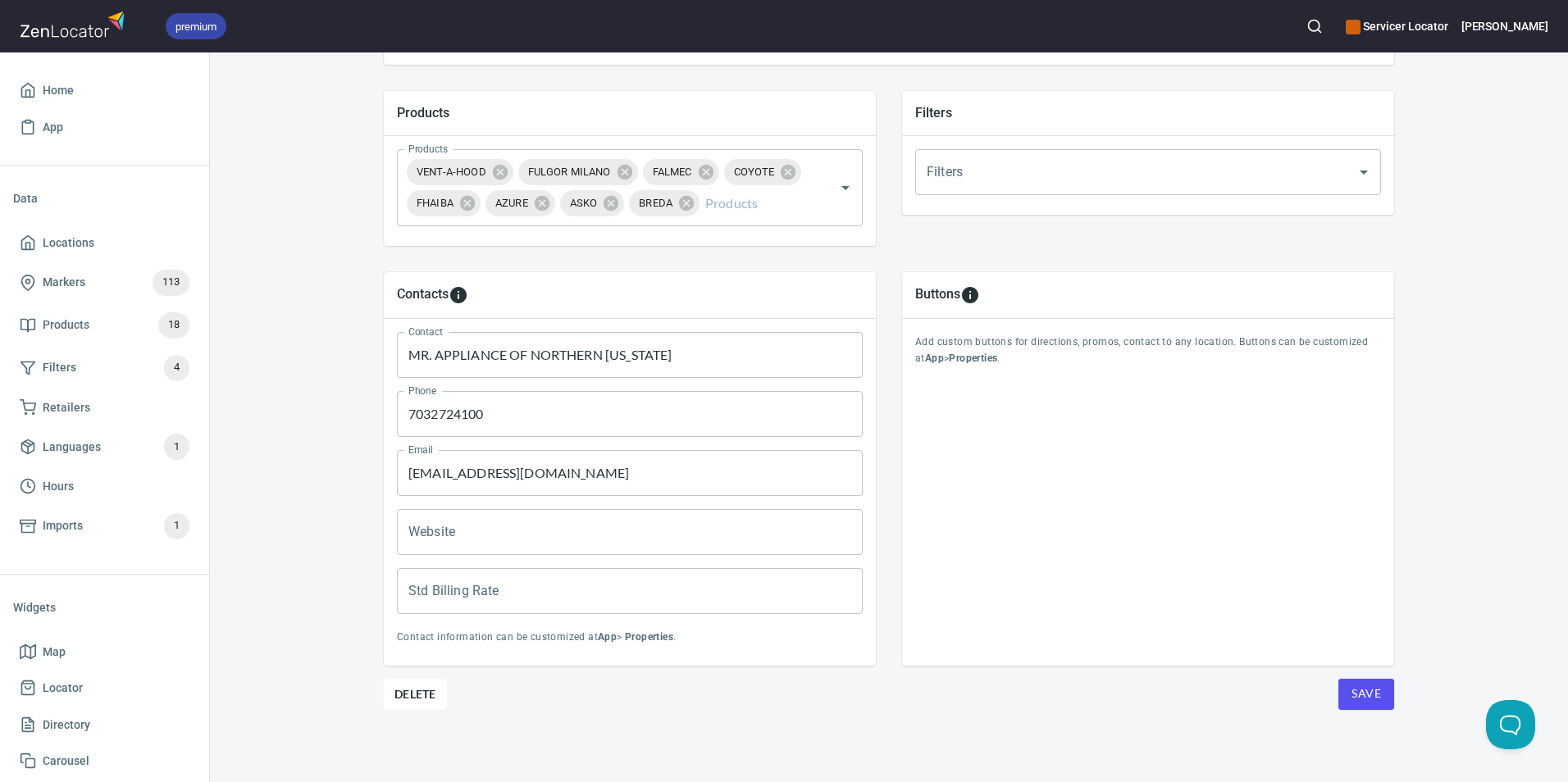
click at [1042, 486] on span "Save" at bounding box center [1366, 693] width 29 height 20
